Goal: Task Accomplishment & Management: Manage account settings

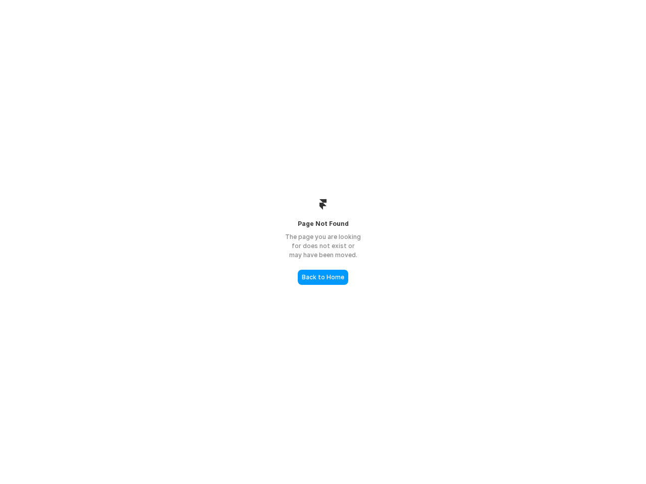
click at [323, 242] on div "The page you are looking for does not exist or may have been moved." at bounding box center [322, 245] width 101 height 27
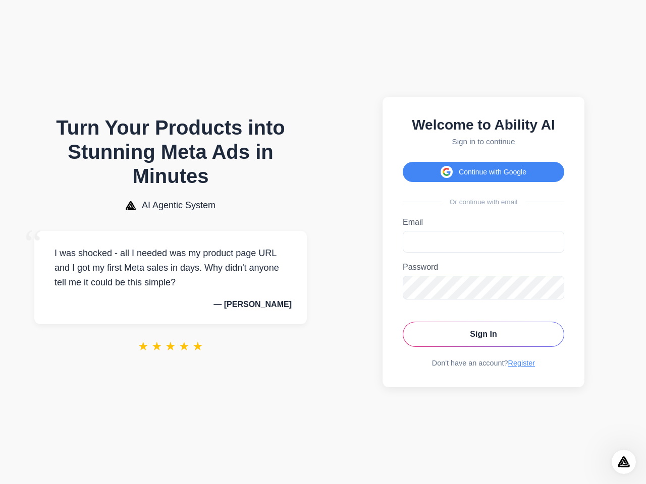
click at [483, 169] on button "Continue with Google" at bounding box center [482, 172] width 161 height 20
click at [623, 462] on icon "Open Intercom Messenger" at bounding box center [623, 462] width 17 height 17
